Goal: Task Accomplishment & Management: Manage account settings

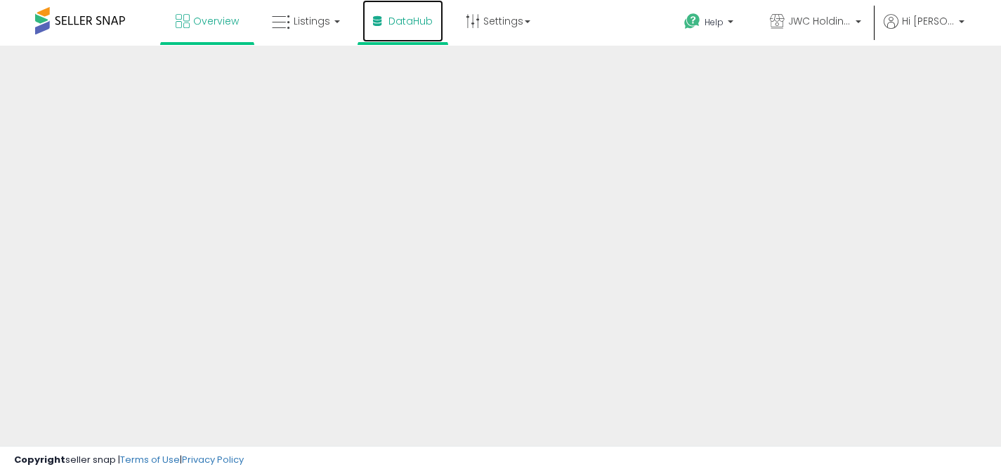
click at [397, 23] on span "DataHub" at bounding box center [411, 21] width 44 height 14
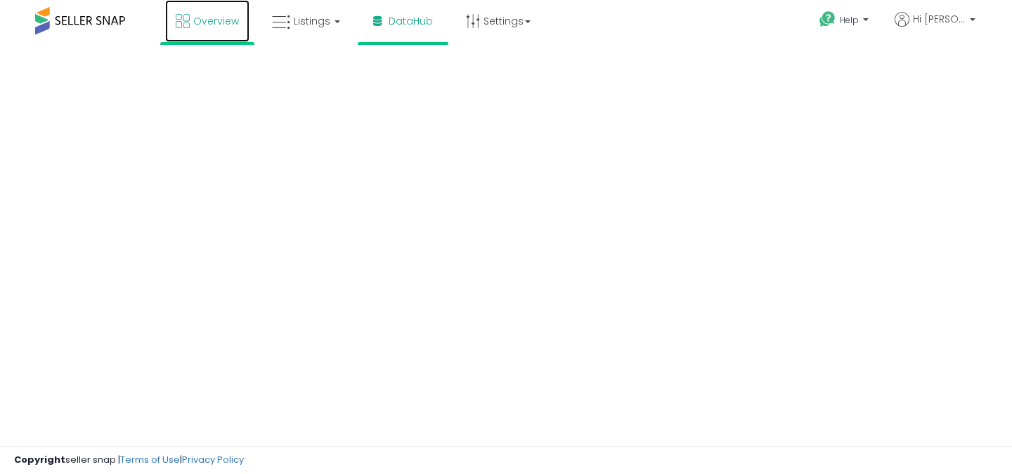
click at [226, 25] on span "Overview" at bounding box center [216, 21] width 46 height 14
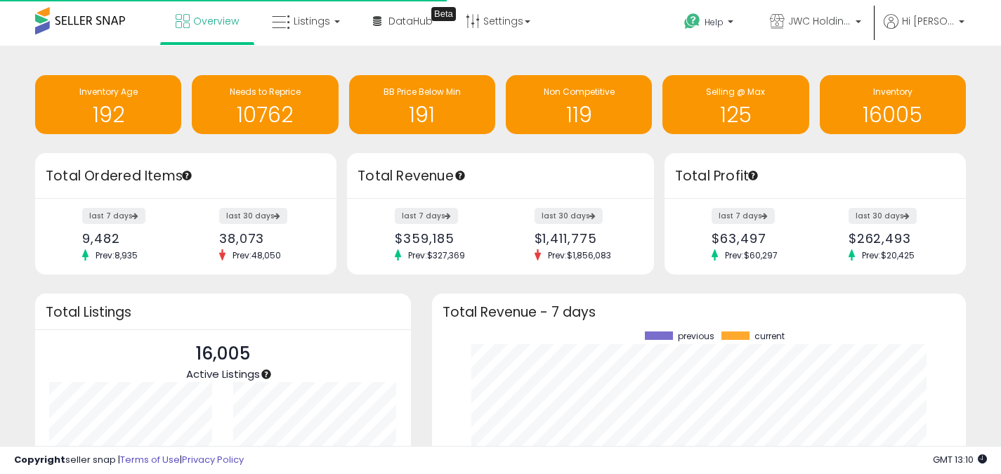
scroll to position [195, 506]
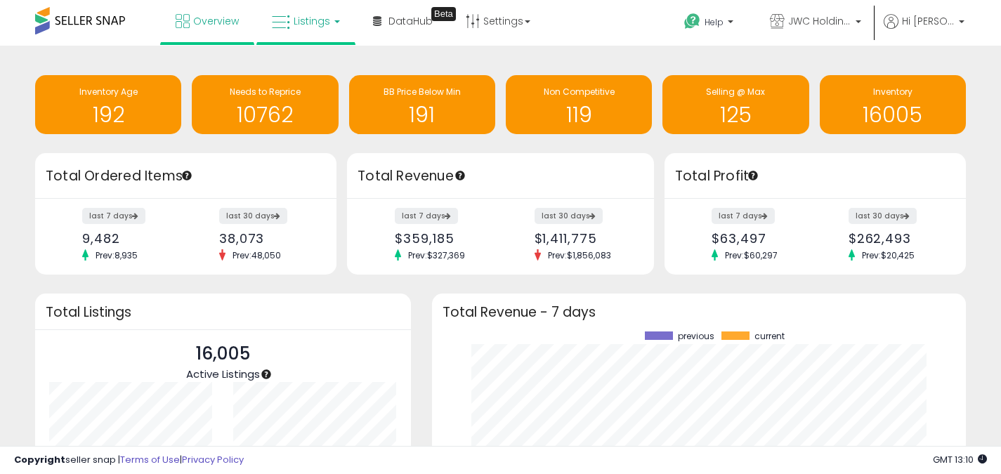
click at [334, 20] on b at bounding box center [337, 21] width 6 height 3
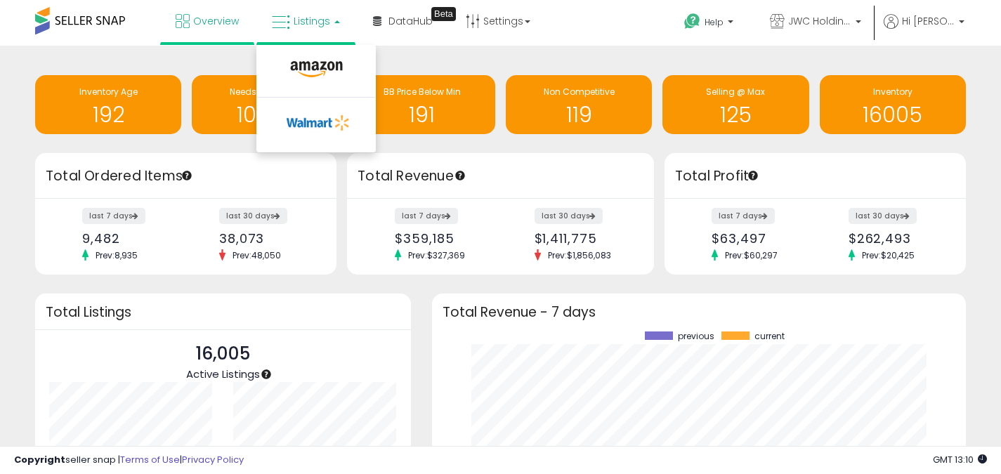
click at [594, 51] on div "Retrieving insights data.. Inventory Age 192 Needs to Reprice 10762 BB Price Be…" at bounding box center [500, 346] width 1001 height 601
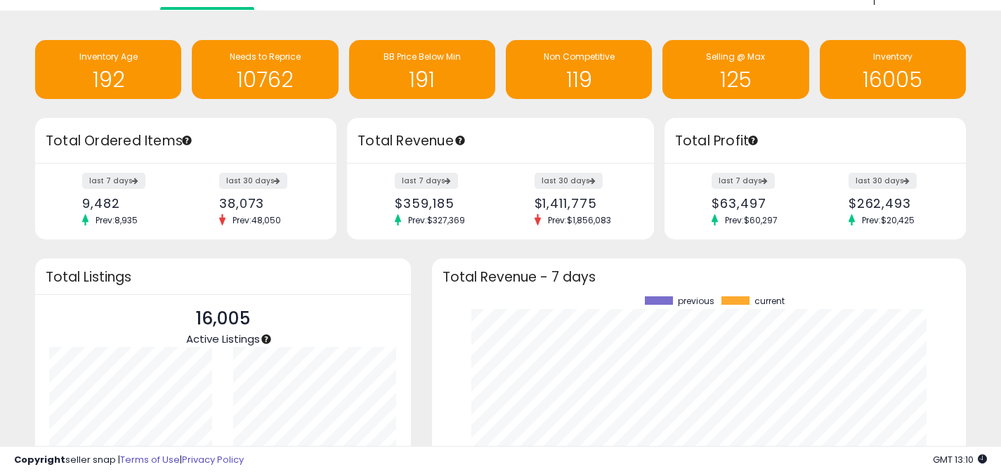
scroll to position [32, 0]
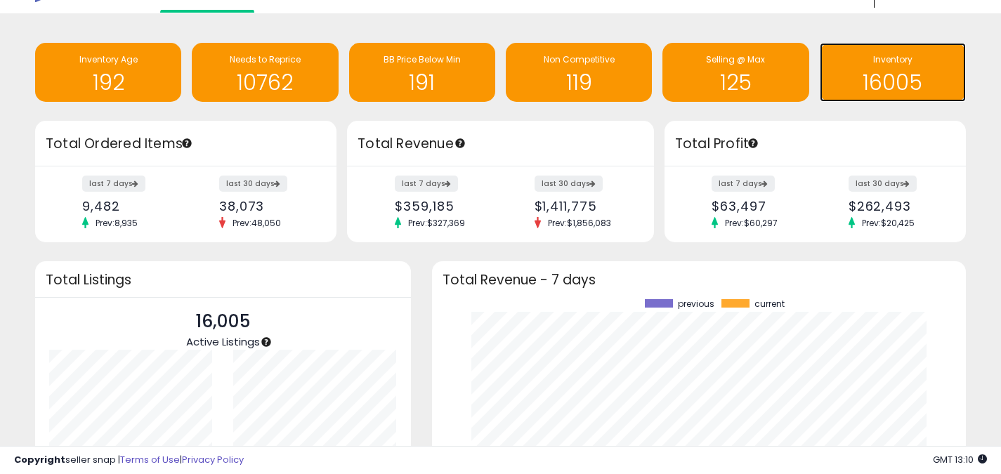
click at [917, 85] on h1 "16005" at bounding box center [893, 82] width 132 height 23
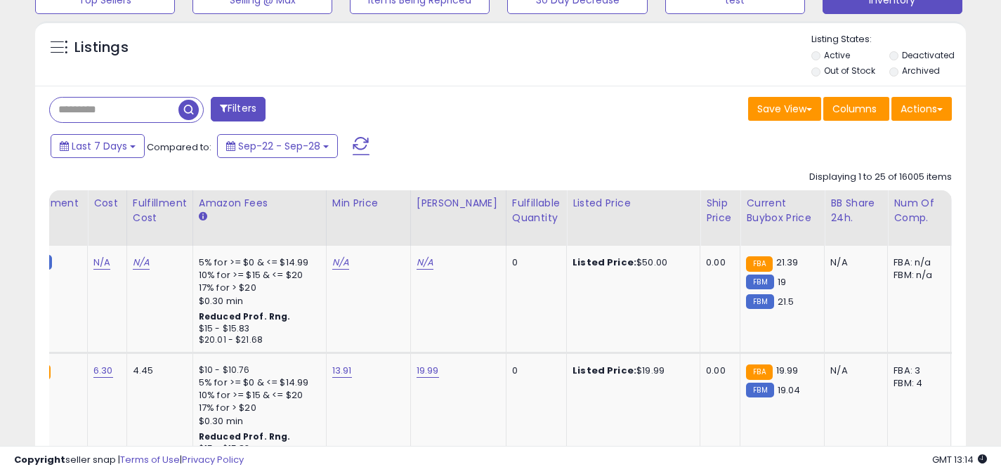
scroll to position [0, 385]
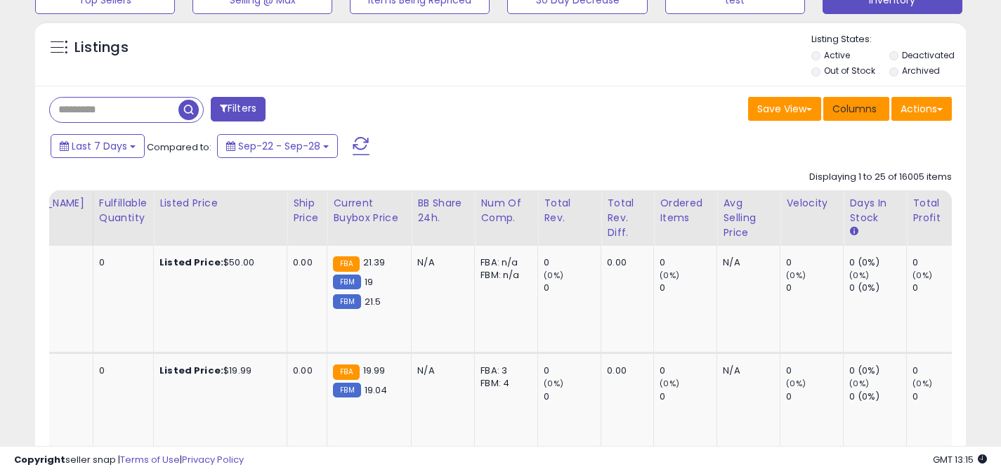
click at [862, 109] on span "Columns" at bounding box center [855, 109] width 44 height 14
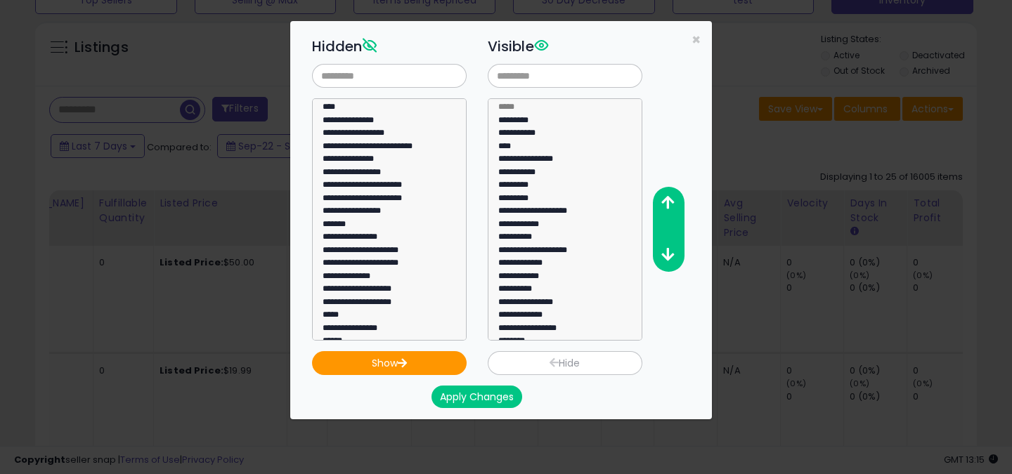
click at [982, 185] on div "**********" at bounding box center [506, 237] width 1012 height 474
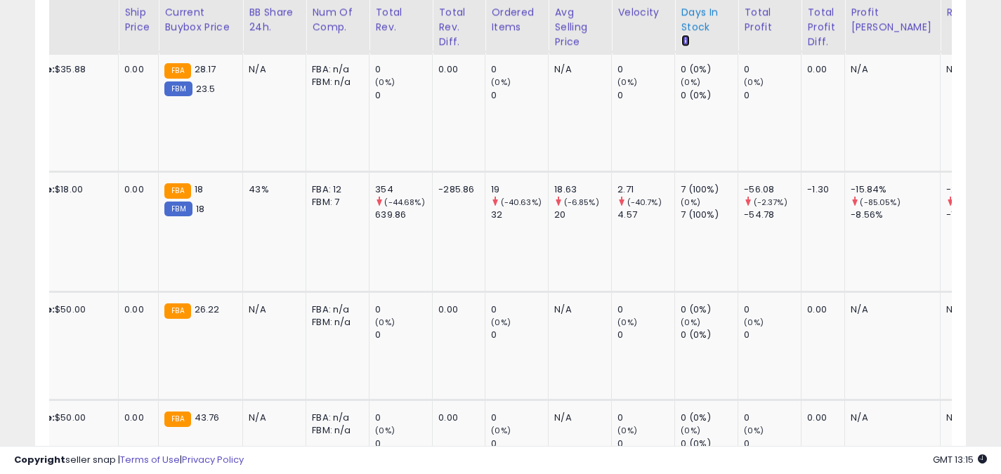
click at [681, 41] on icon at bounding box center [685, 40] width 8 height 8
